Goal: Task Accomplishment & Management: Manage account settings

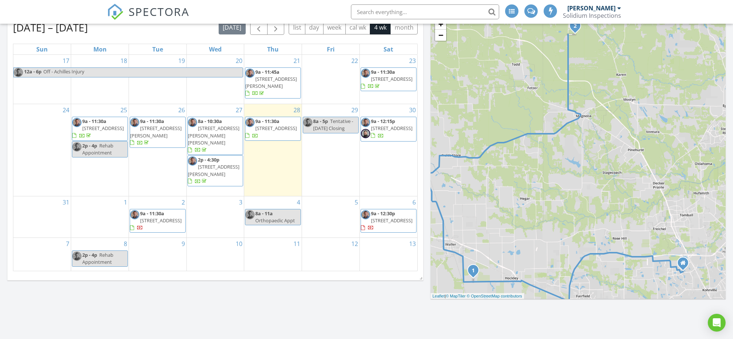
scroll to position [287, 0]
click at [279, 121] on span "9a - 11:30a" at bounding box center [267, 121] width 24 height 7
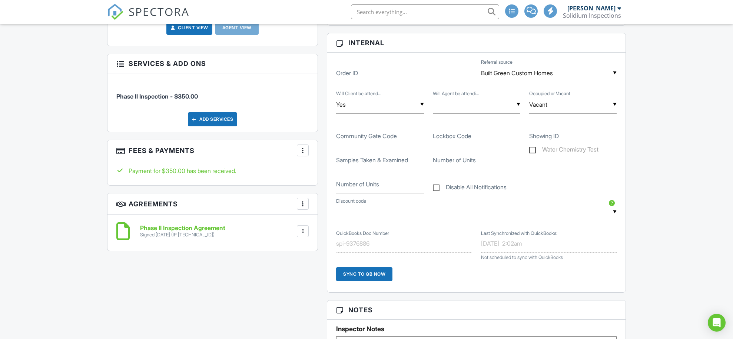
click at [393, 140] on label "Community Gate Code" at bounding box center [366, 136] width 61 height 8
click at [393, 145] on input "Community Gate Code" at bounding box center [379, 136] width 87 height 18
type input "33411"
click at [654, 161] on div "Dashboard Metrics Inspections Templates Contacts Payouts Automations Email Queu…" at bounding box center [366, 303] width 733 height 1267
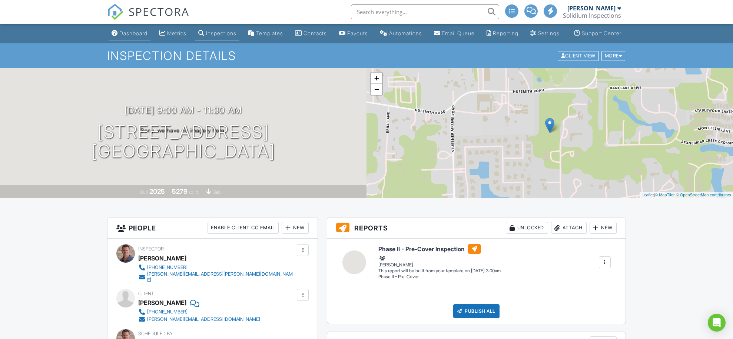
click at [127, 36] on div "Dashboard" at bounding box center [133, 33] width 28 height 6
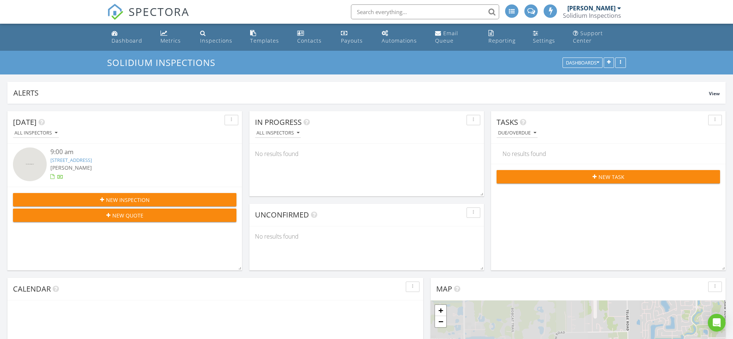
scroll to position [638, 734]
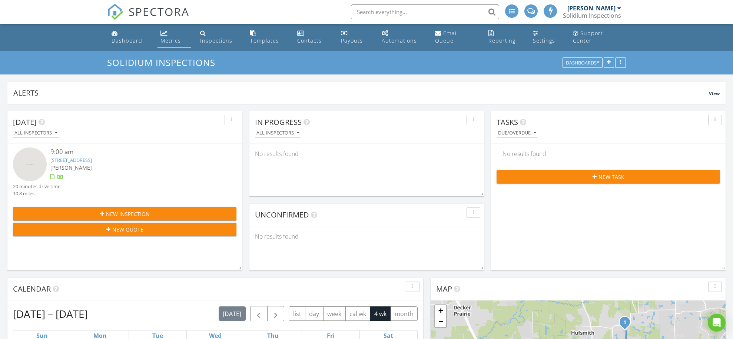
click at [163, 40] on div "Metrics" at bounding box center [171, 40] width 20 height 7
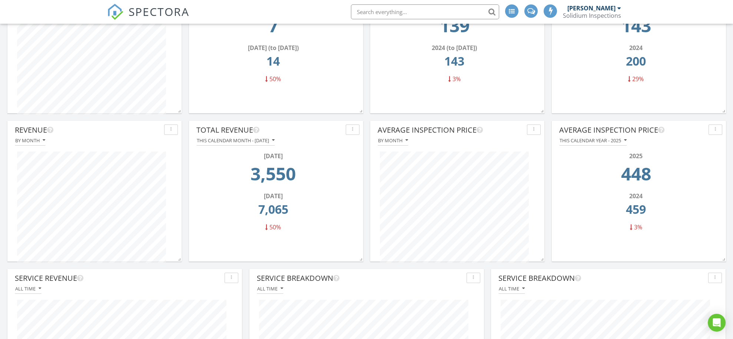
scroll to position [142, 0]
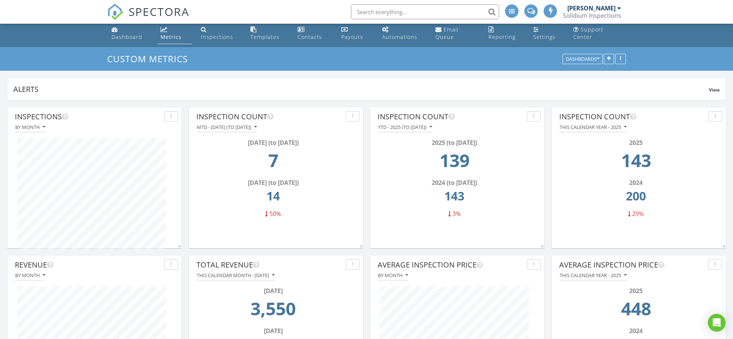
click at [126, 36] on div "Dashboard" at bounding box center [127, 36] width 31 height 7
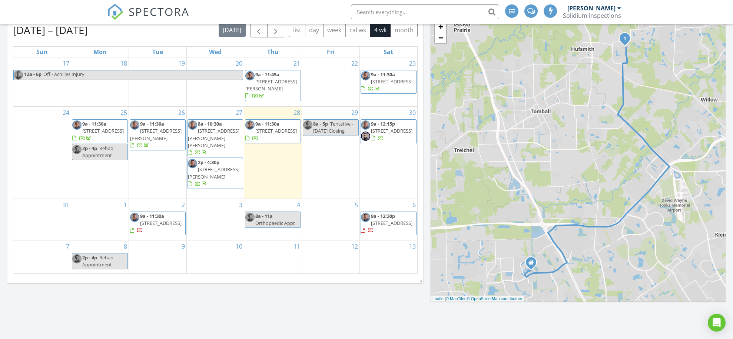
scroll to position [284, 0]
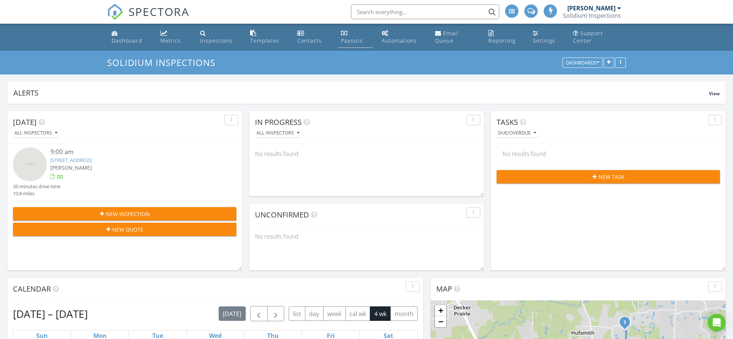
click at [347, 41] on div "Payouts" at bounding box center [352, 40] width 22 height 7
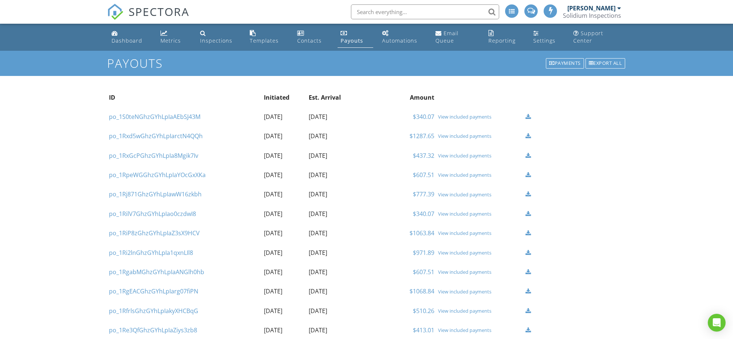
click at [458, 117] on div "View included payments" at bounding box center [480, 117] width 84 height 6
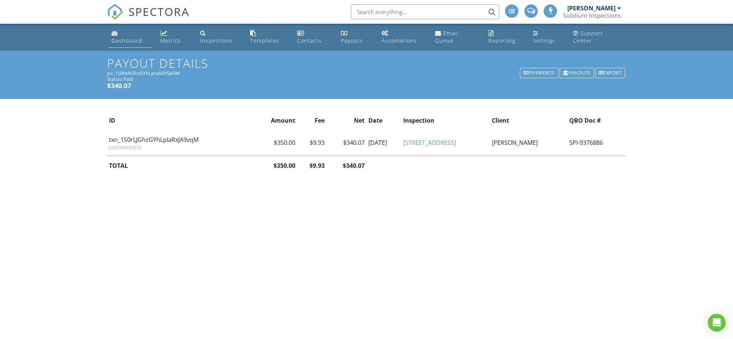
click at [117, 39] on div "Dashboard" at bounding box center [127, 40] width 31 height 7
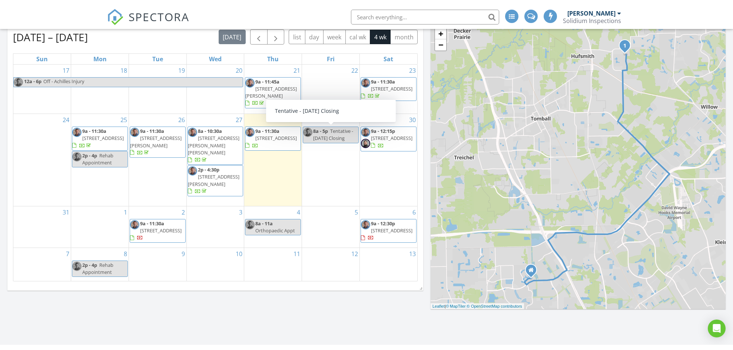
scroll to position [289, 0]
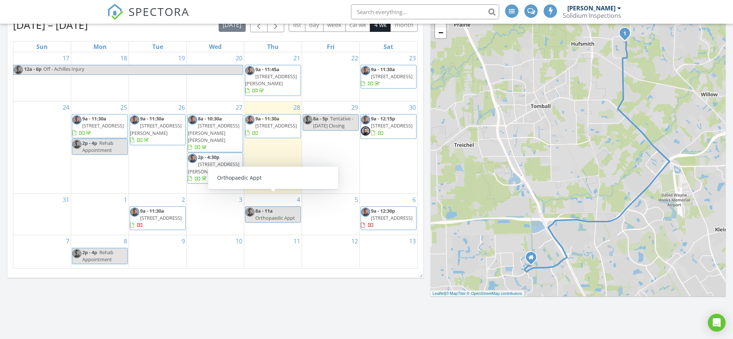
click at [163, 304] on div "[DATE] All Inspectors 9:00 am [STREET_ADDRESS] [PERSON_NAME] 20 minutes drive t…" at bounding box center [366, 134] width 733 height 638
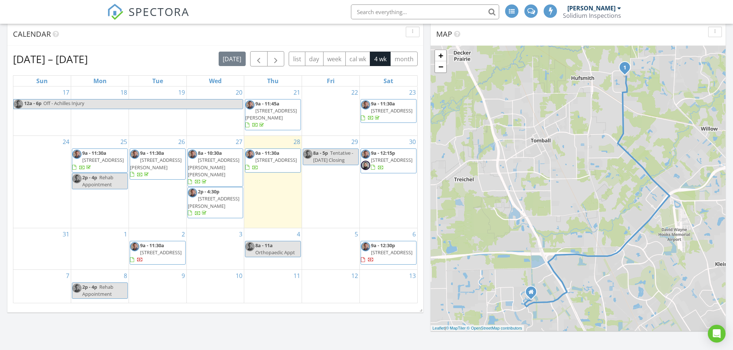
scroll to position [255, 0]
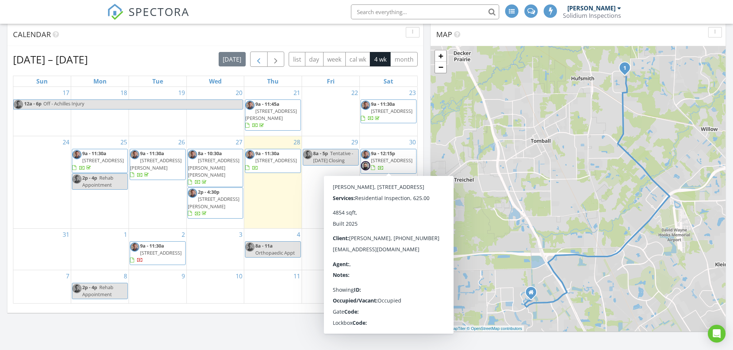
click at [261, 61] on span "button" at bounding box center [258, 59] width 9 height 9
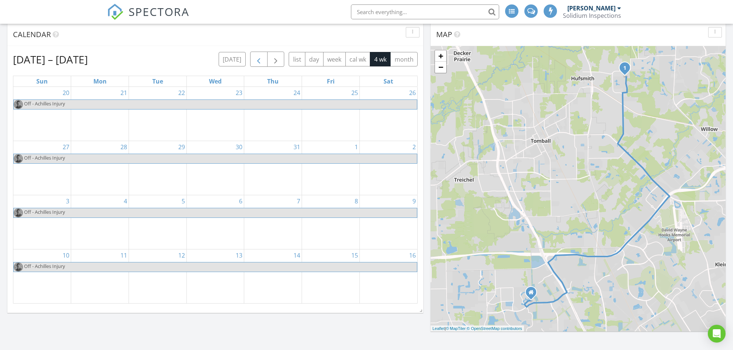
click at [261, 61] on span "button" at bounding box center [258, 59] width 9 height 9
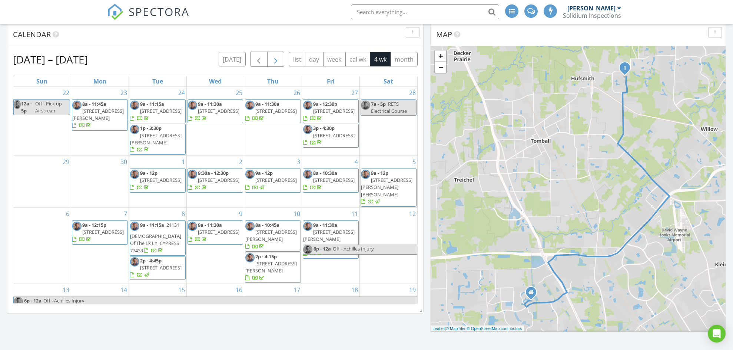
click at [273, 58] on span "button" at bounding box center [275, 59] width 9 height 9
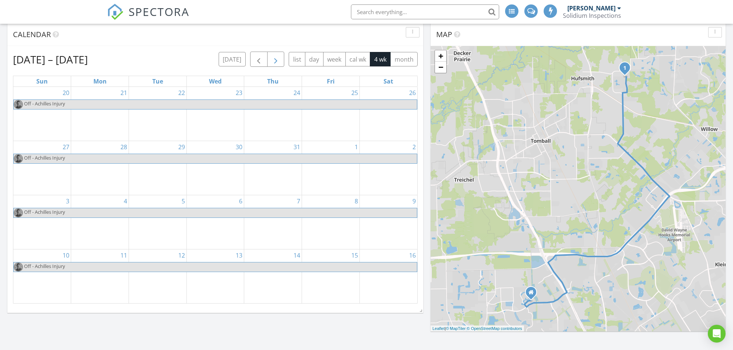
click at [273, 58] on span "button" at bounding box center [275, 59] width 9 height 9
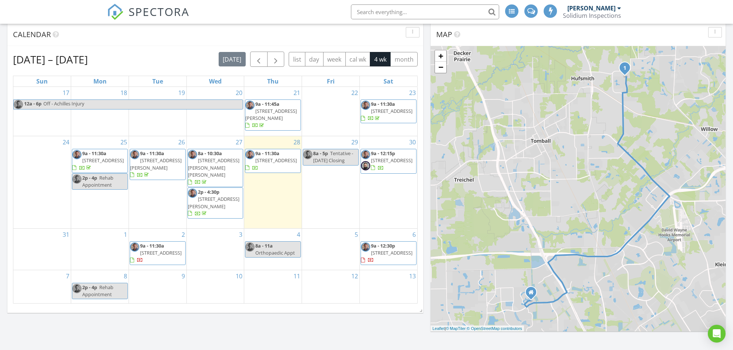
click at [250, 324] on div "[DATE] All Inspectors 9:00 am [STREET_ADDRESS] [PERSON_NAME] 20 minutes drive t…" at bounding box center [366, 168] width 733 height 638
click at [246, 330] on div "[DATE] All Inspectors 9:00 am [STREET_ADDRESS] [PERSON_NAME] 20 minutes drive t…" at bounding box center [366, 168] width 733 height 638
